Goal: Task Accomplishment & Management: Manage account settings

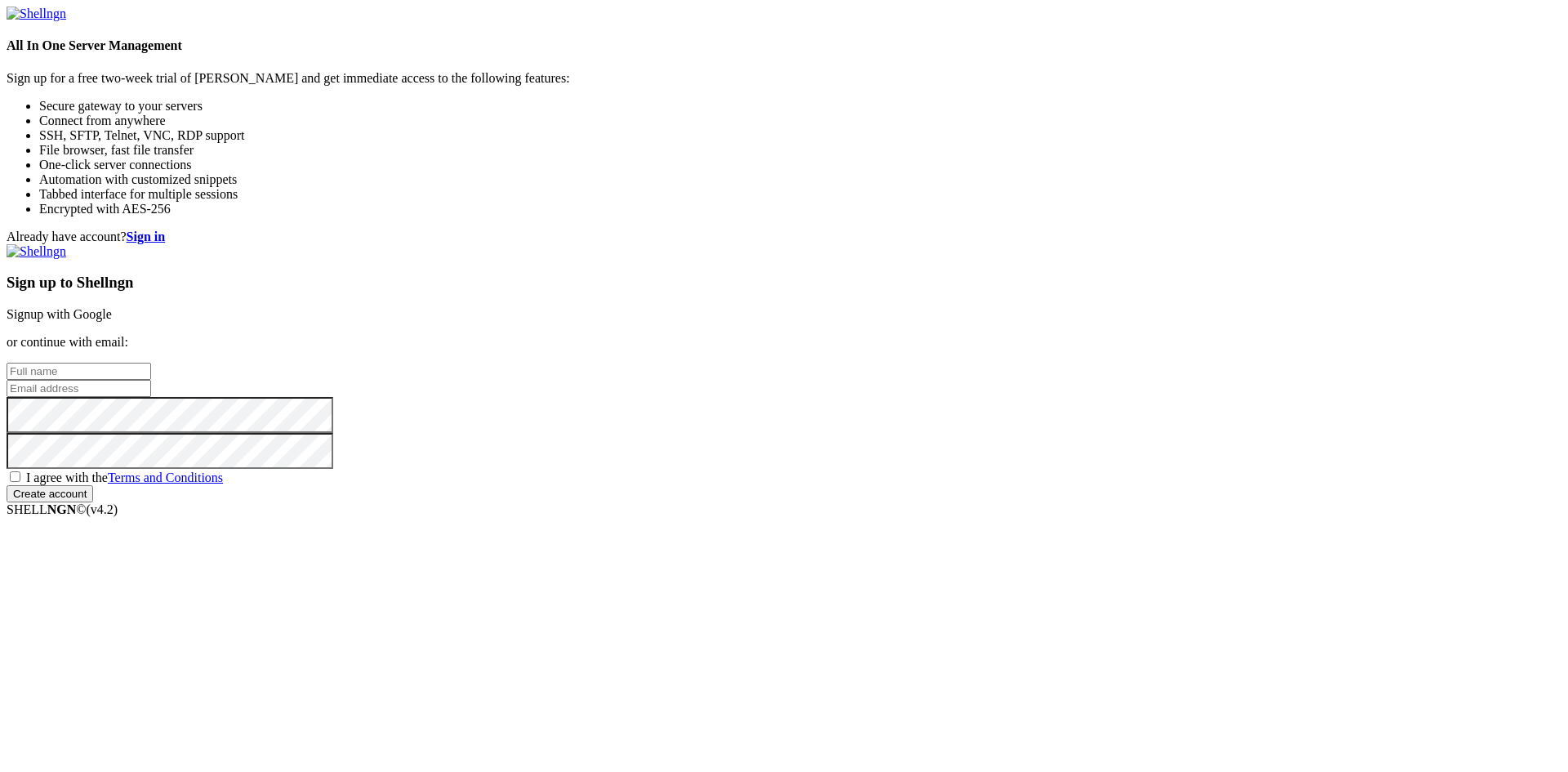
click at [112, 308] on link "Signup with Google" at bounding box center [58, 315] width 105 height 14
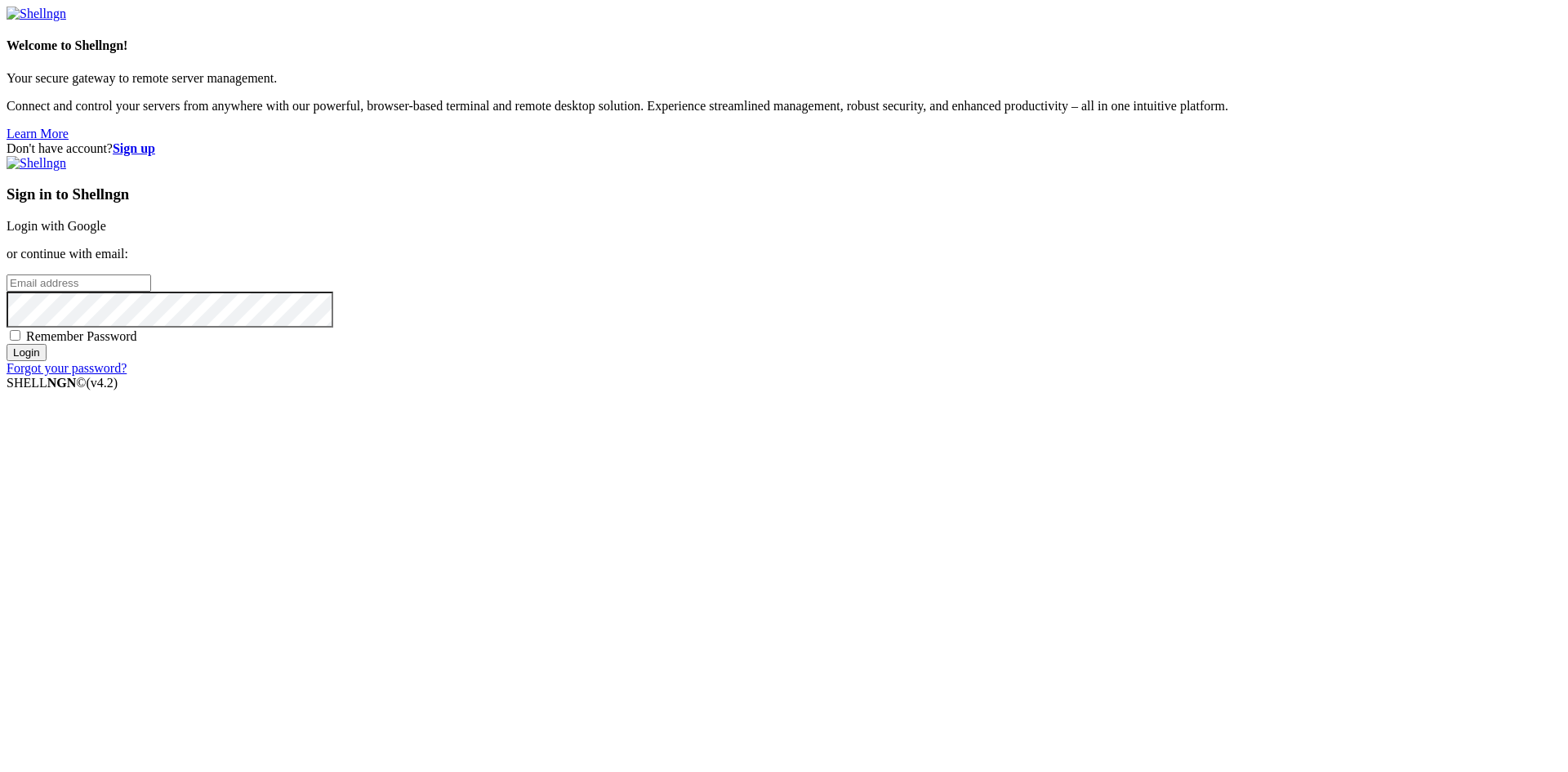
click at [106, 233] on link "Login with Google" at bounding box center [56, 226] width 99 height 14
